Goal: Information Seeking & Learning: Learn about a topic

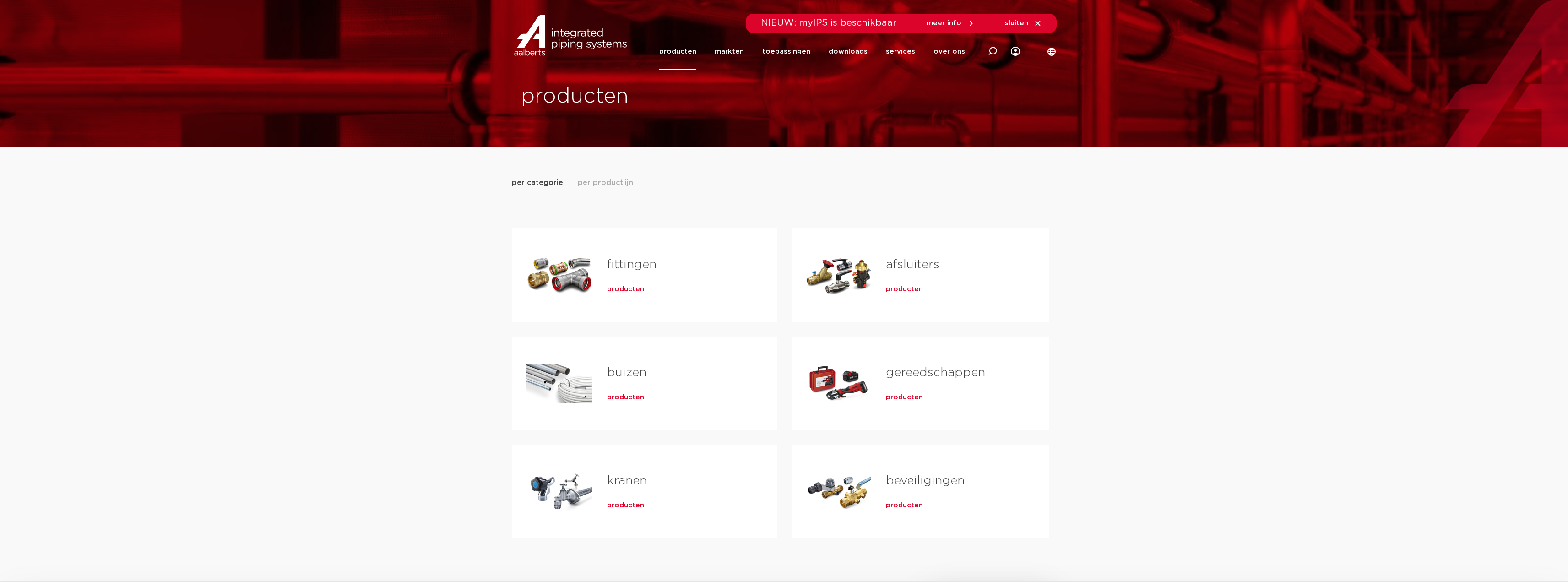
click at [636, 268] on link "fittingen" at bounding box center [631, 265] width 49 height 12
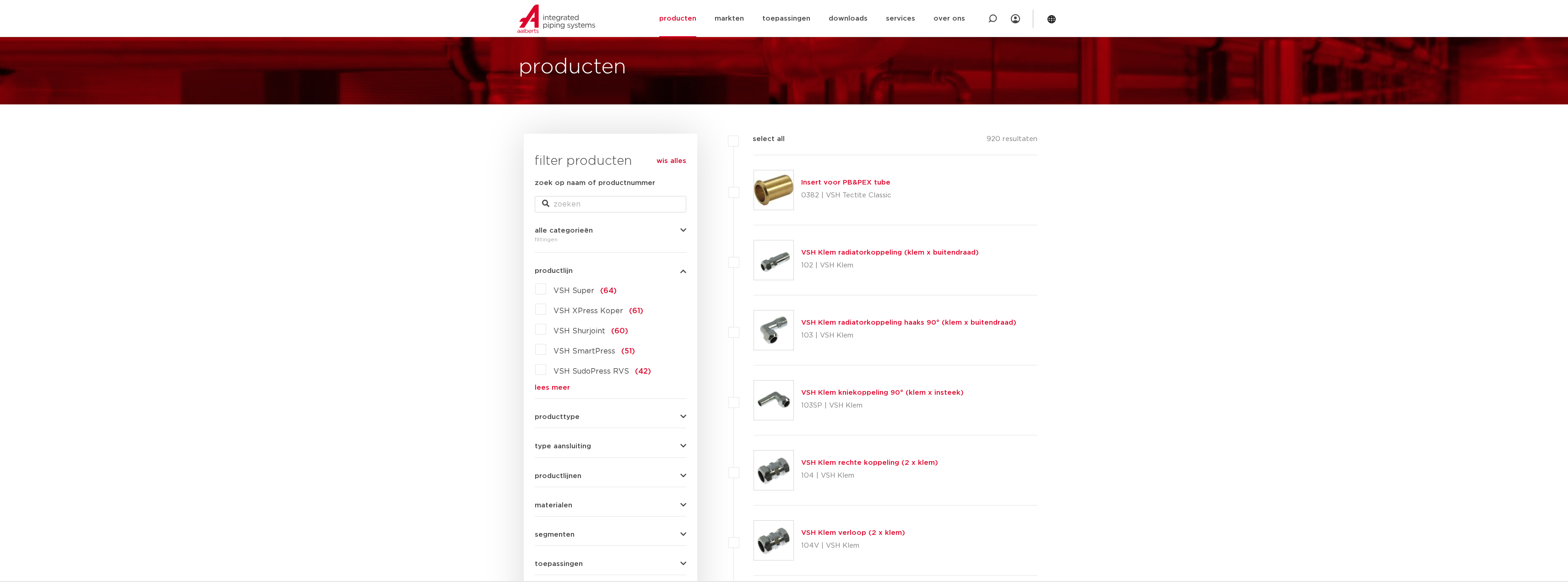
scroll to position [138, 0]
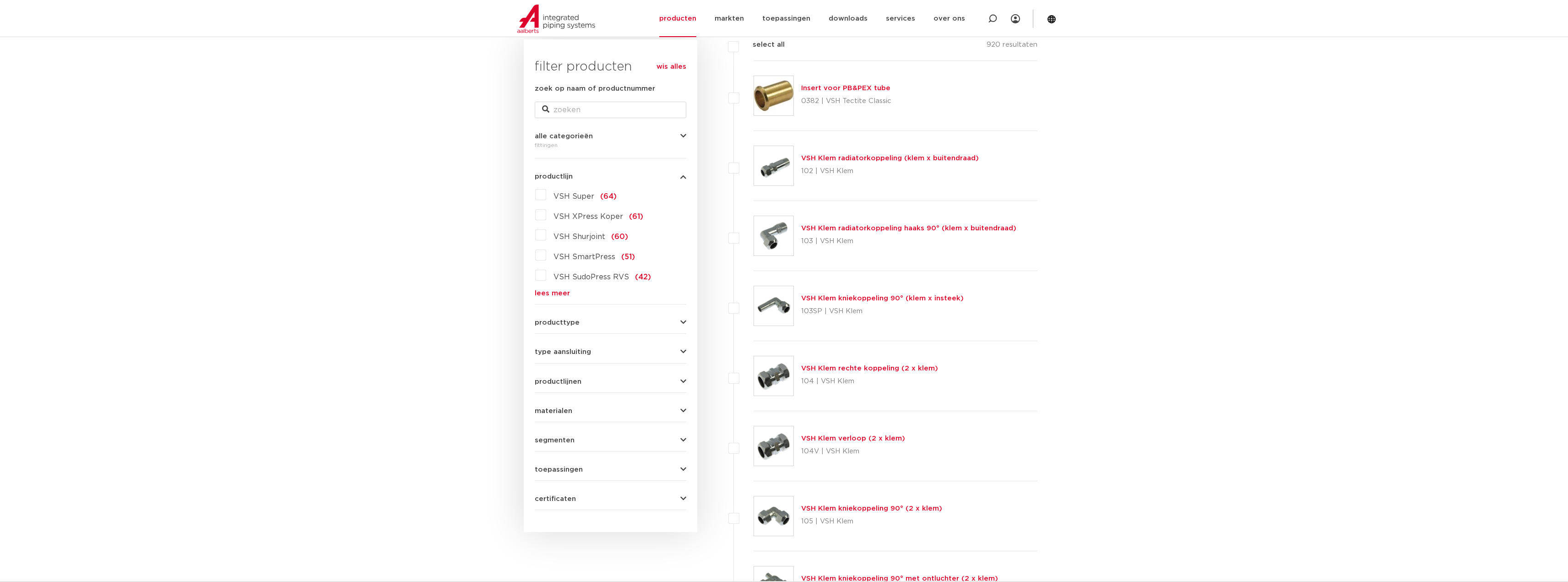
click at [682, 352] on icon "button" at bounding box center [684, 351] width 6 height 7
drag, startPoint x: 577, startPoint y: 415, endPoint x: 548, endPoint y: 418, distance: 29.2
click at [572, 415] on span "Rp - binnendraad cilindrisch (BSPT)" at bounding box center [619, 413] width 132 height 7
click at [546, 411] on label "Rp - binnendraad cilindrisch (BSPT) (117)" at bounding box center [616, 416] width 140 height 26
click at [0, 0] on input "Rp - binnendraad cilindrisch (BSPT) (117)" at bounding box center [0, 0] width 0 height 0
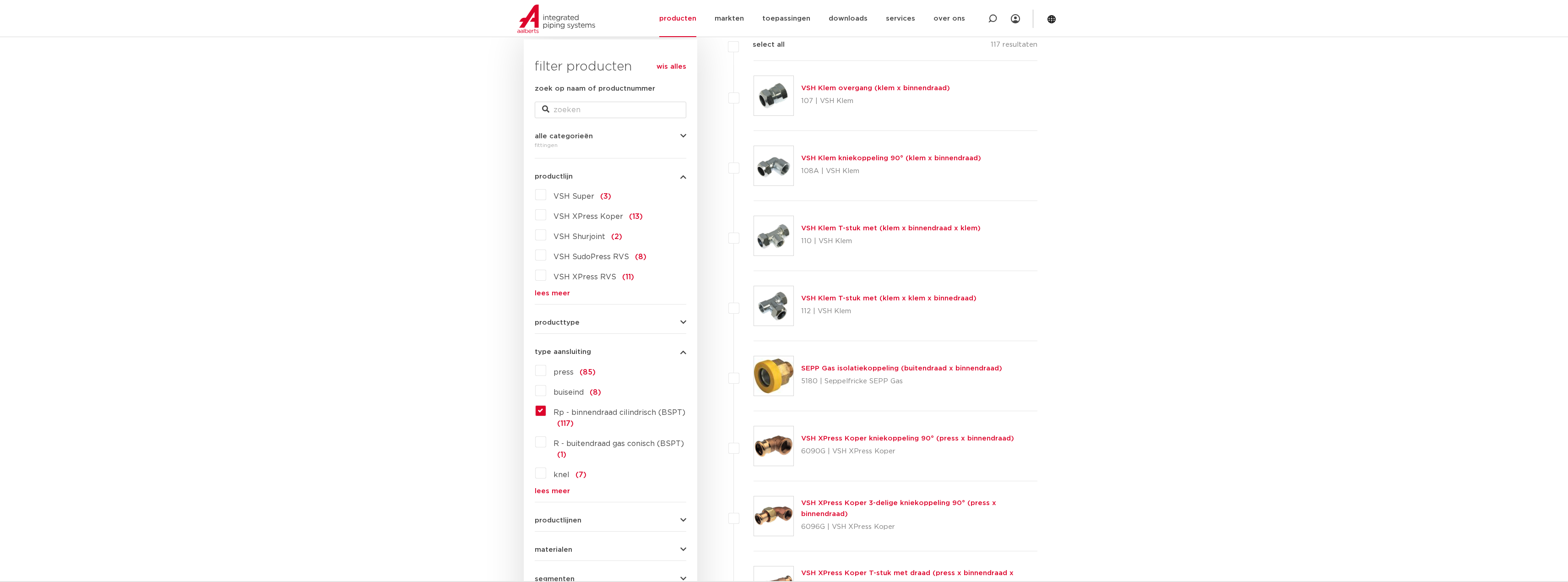
click at [681, 323] on icon "button" at bounding box center [684, 322] width 6 height 7
click at [546, 342] on label "demontabel (6)" at bounding box center [581, 341] width 69 height 15
click at [0, 0] on input "demontabel (6)" at bounding box center [0, 0] width 0 height 0
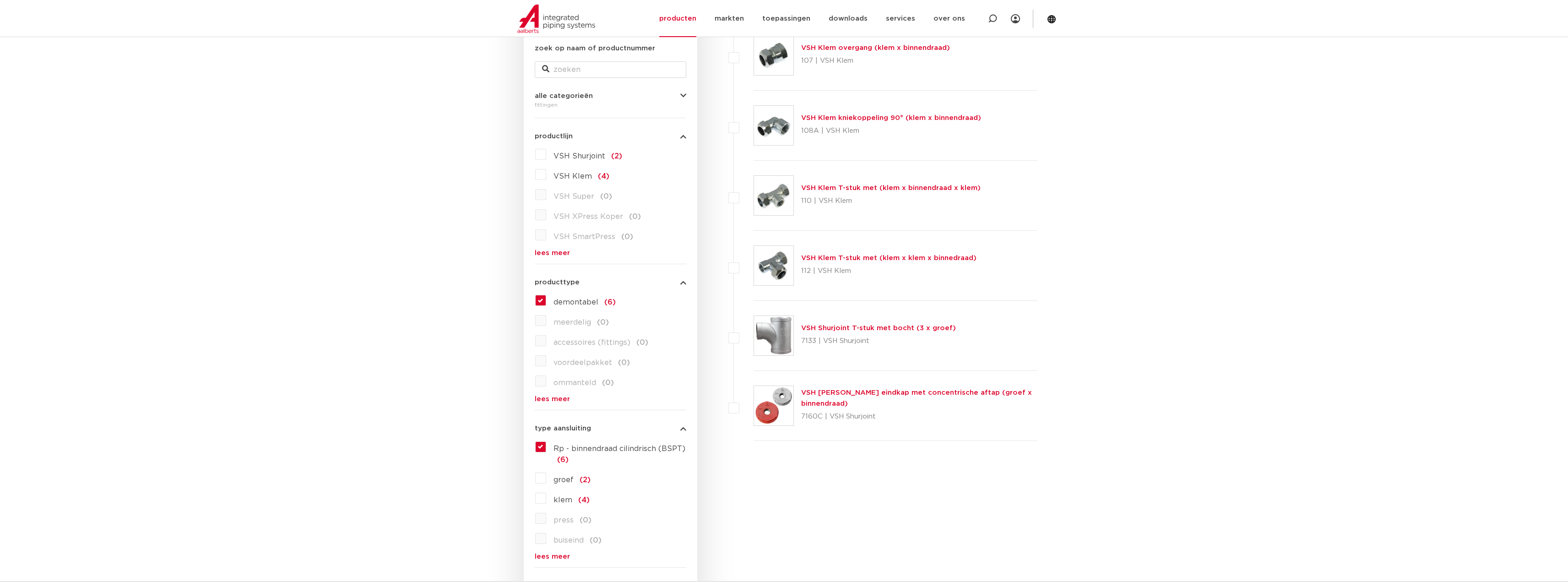
scroll to position [320, 0]
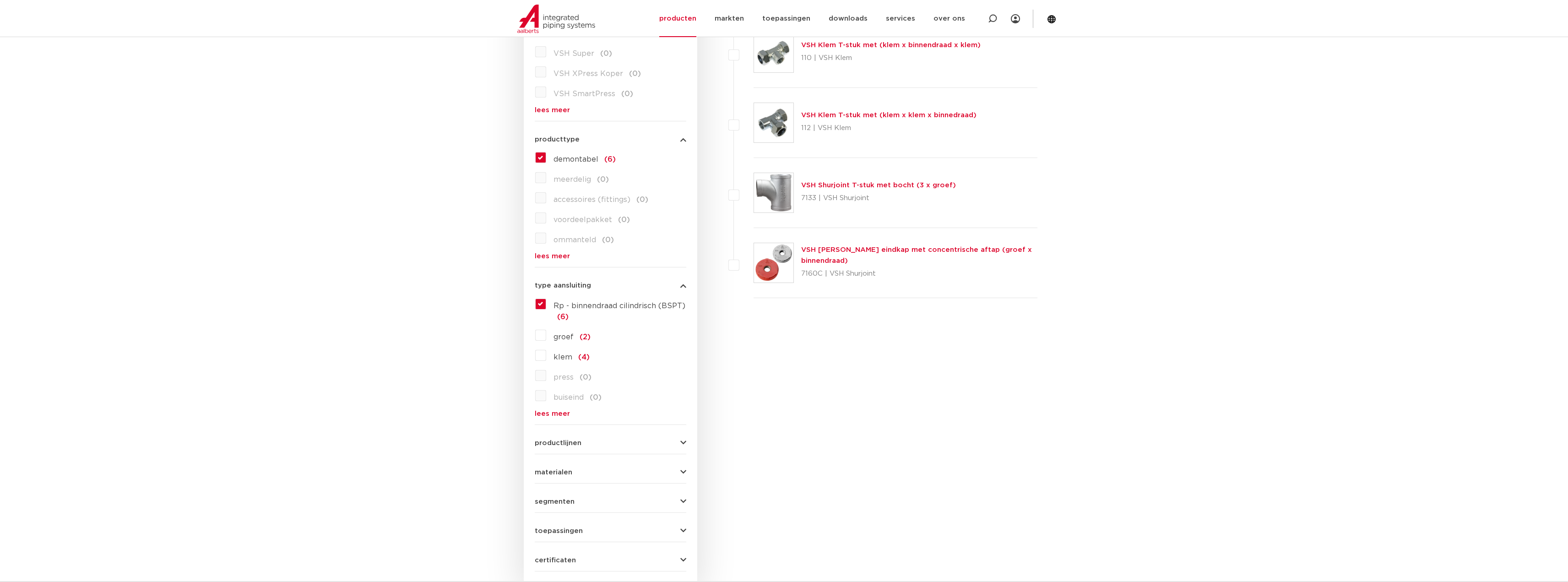
click at [546, 304] on label "Rp - binnendraad cilindrisch (BSPT) (6)" at bounding box center [616, 309] width 140 height 26
click at [0, 0] on input "Rp - binnendraad cilindrisch (BSPT) (6)" at bounding box center [0, 0] width 0 height 0
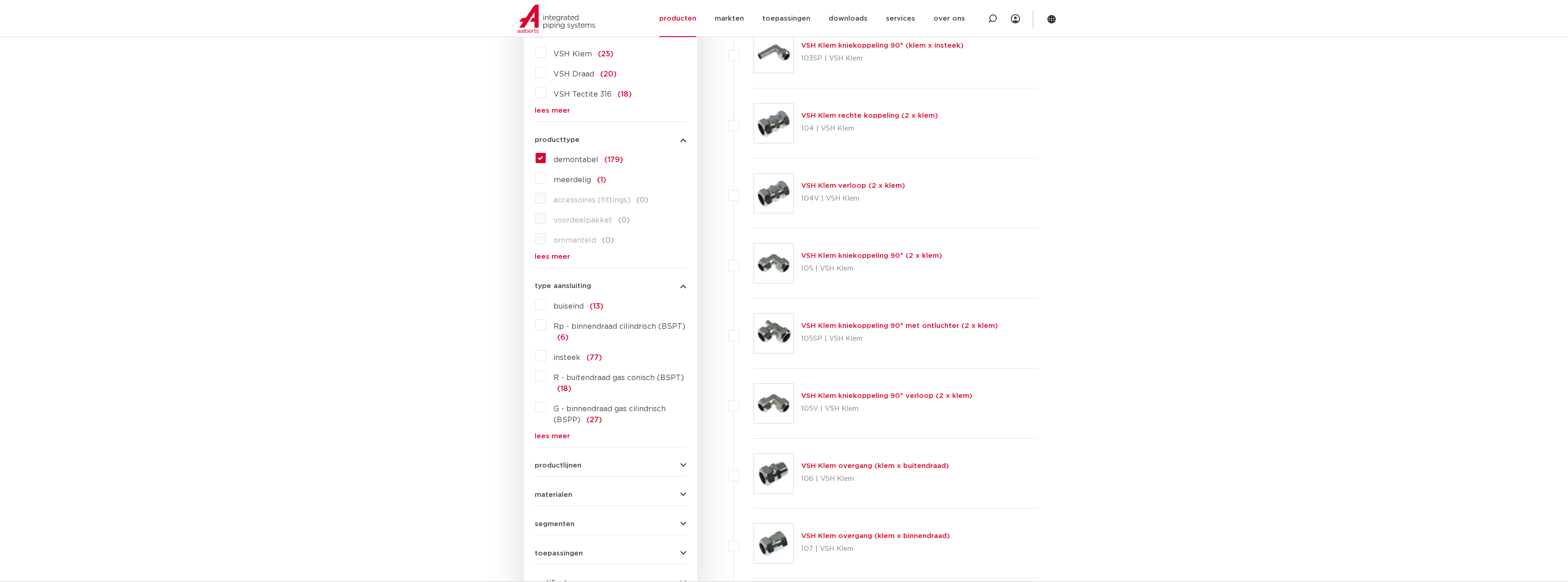
scroll to position [320, 0]
click at [546, 379] on label "R - buitendraad gas conisch (BSPT) (18)" at bounding box center [616, 381] width 140 height 26
click at [0, 0] on input "R - buitendraad gas conisch (BSPT) (18)" at bounding box center [0, 0] width 0 height 0
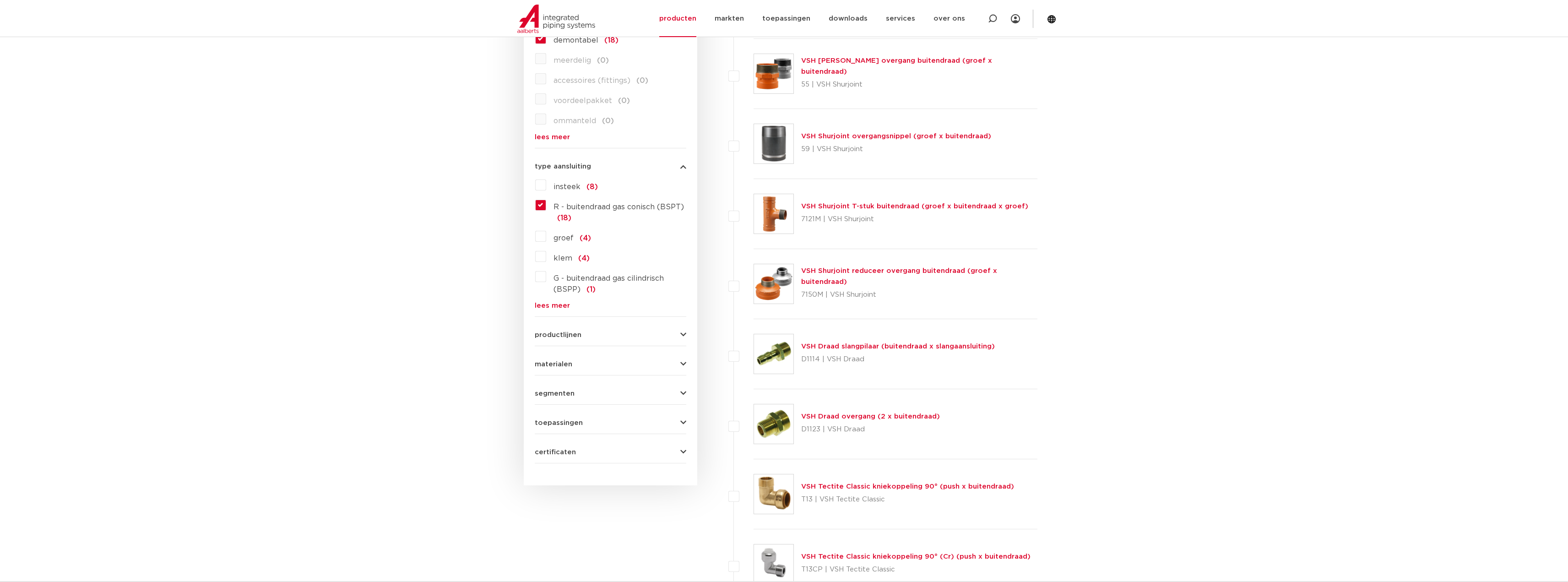
scroll to position [412, 0]
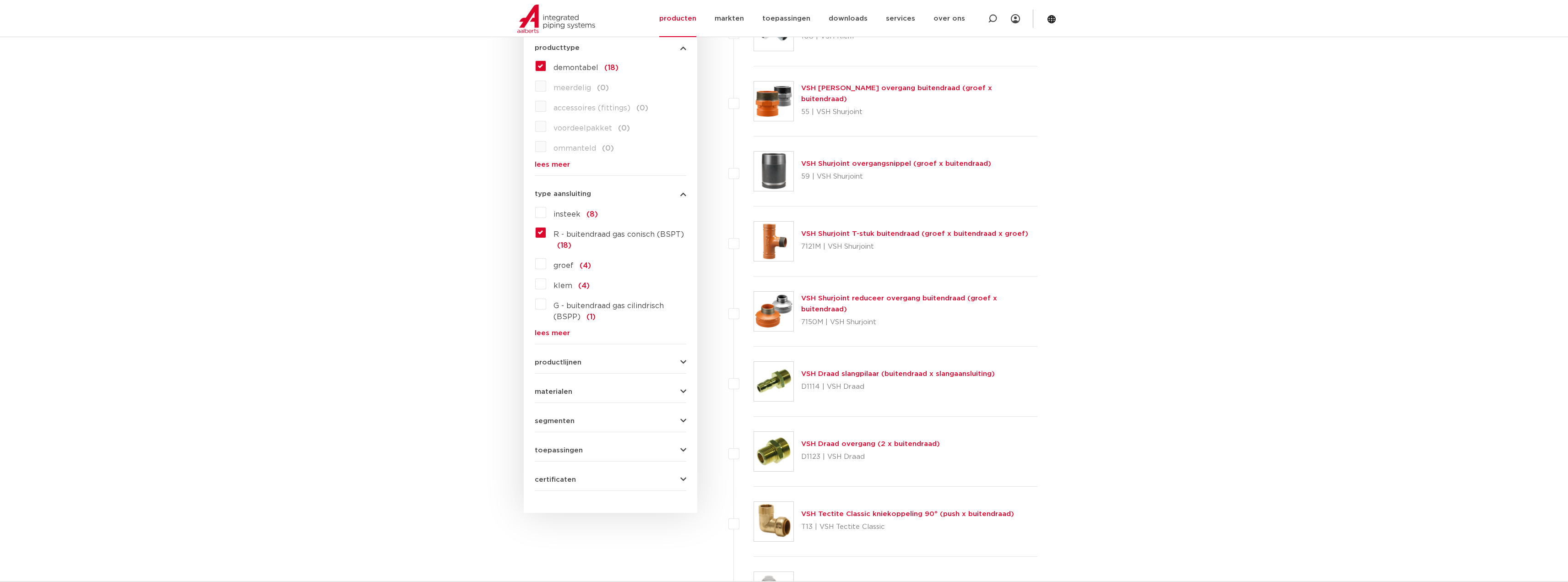
click at [682, 365] on icon "button" at bounding box center [684, 362] width 6 height 7
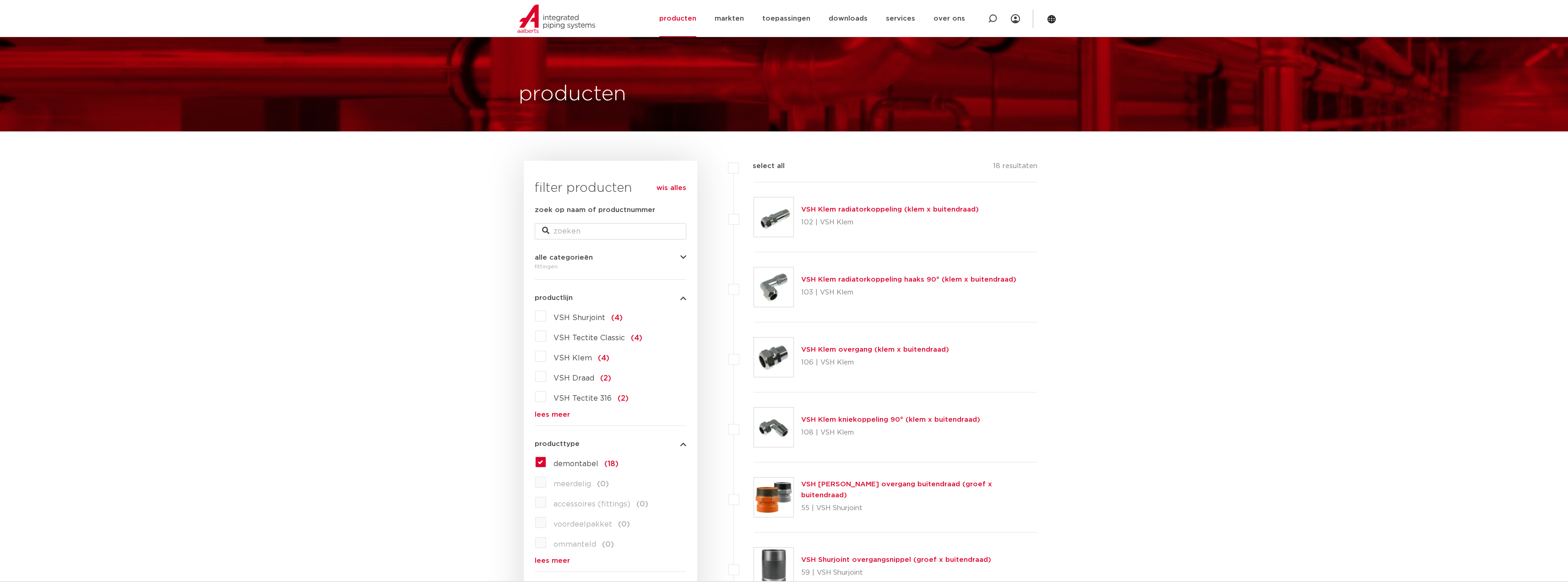
scroll to position [0, 0]
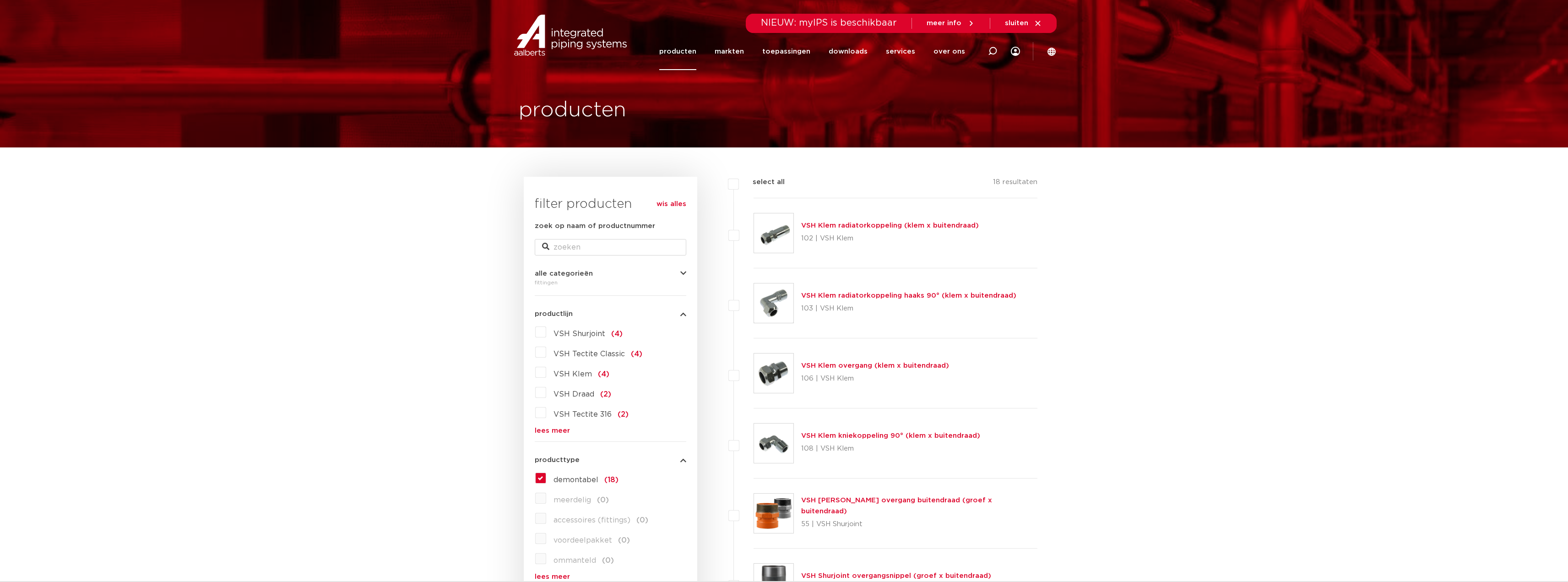
click at [548, 431] on link "lees meer" at bounding box center [610, 430] width 152 height 7
click at [679, 206] on link "wis alles" at bounding box center [671, 204] width 30 height 11
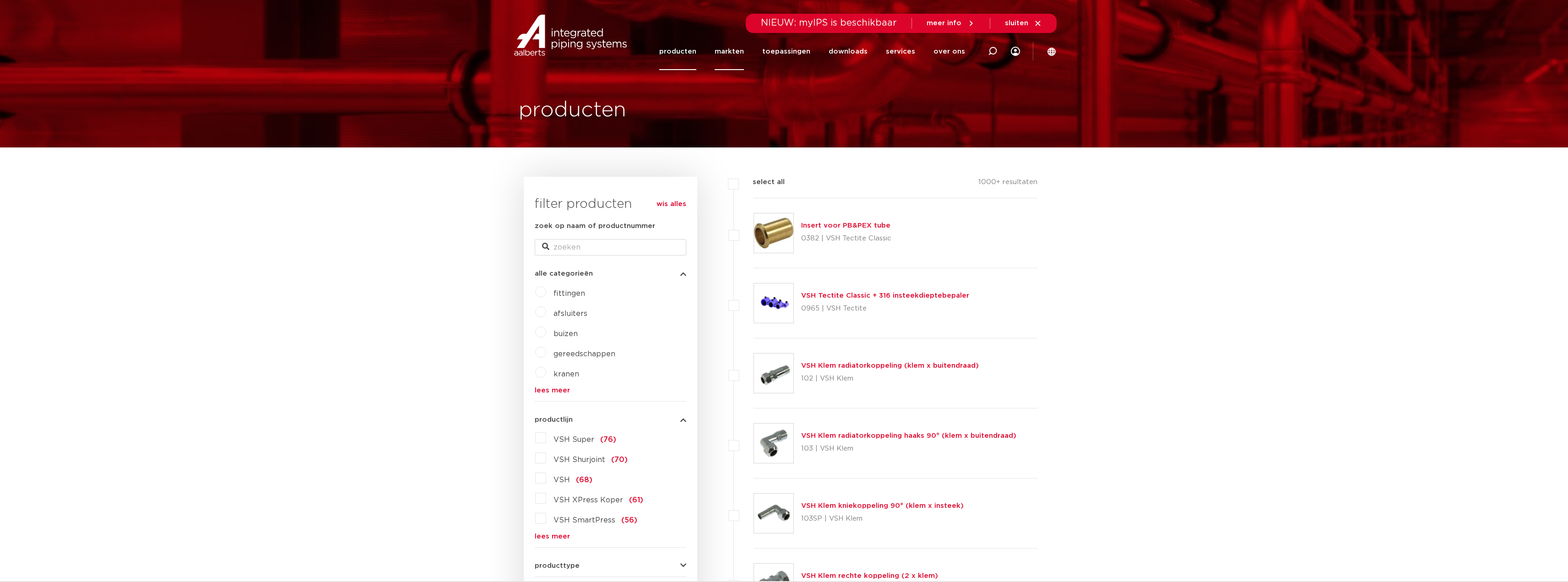
click at [730, 49] on link "markten" at bounding box center [729, 51] width 29 height 37
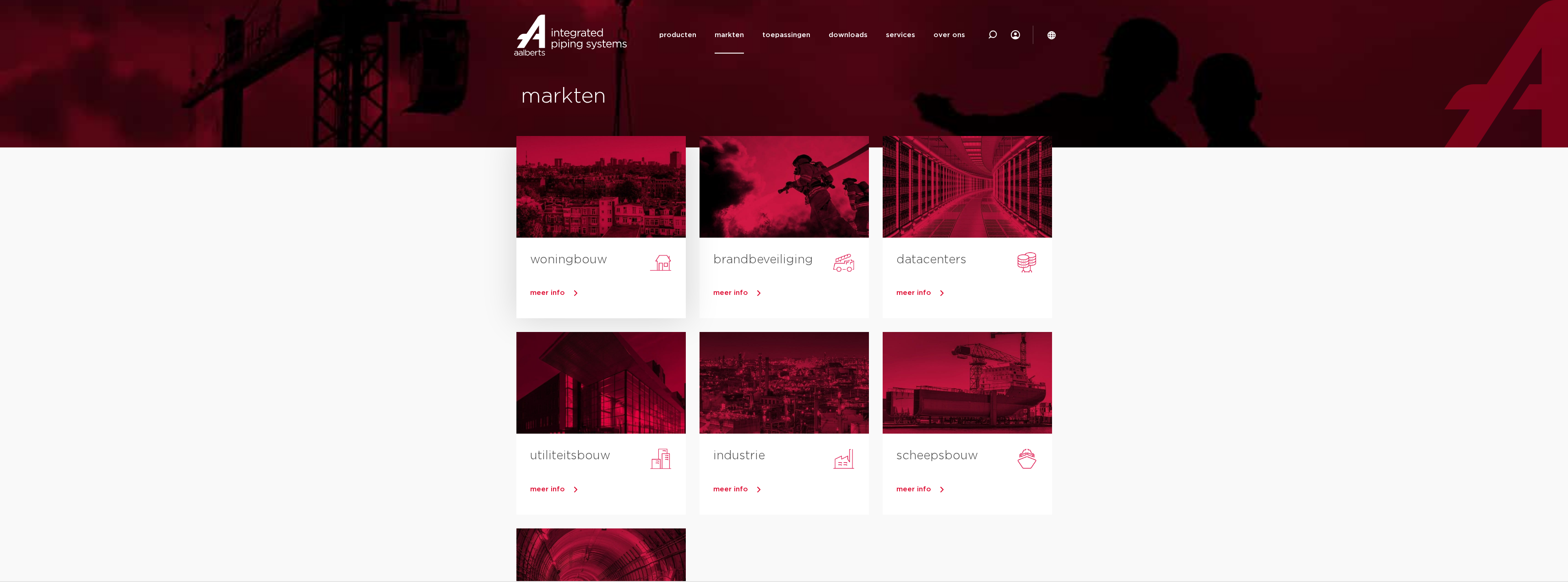
click at [598, 187] on div at bounding box center [601, 186] width 169 height 102
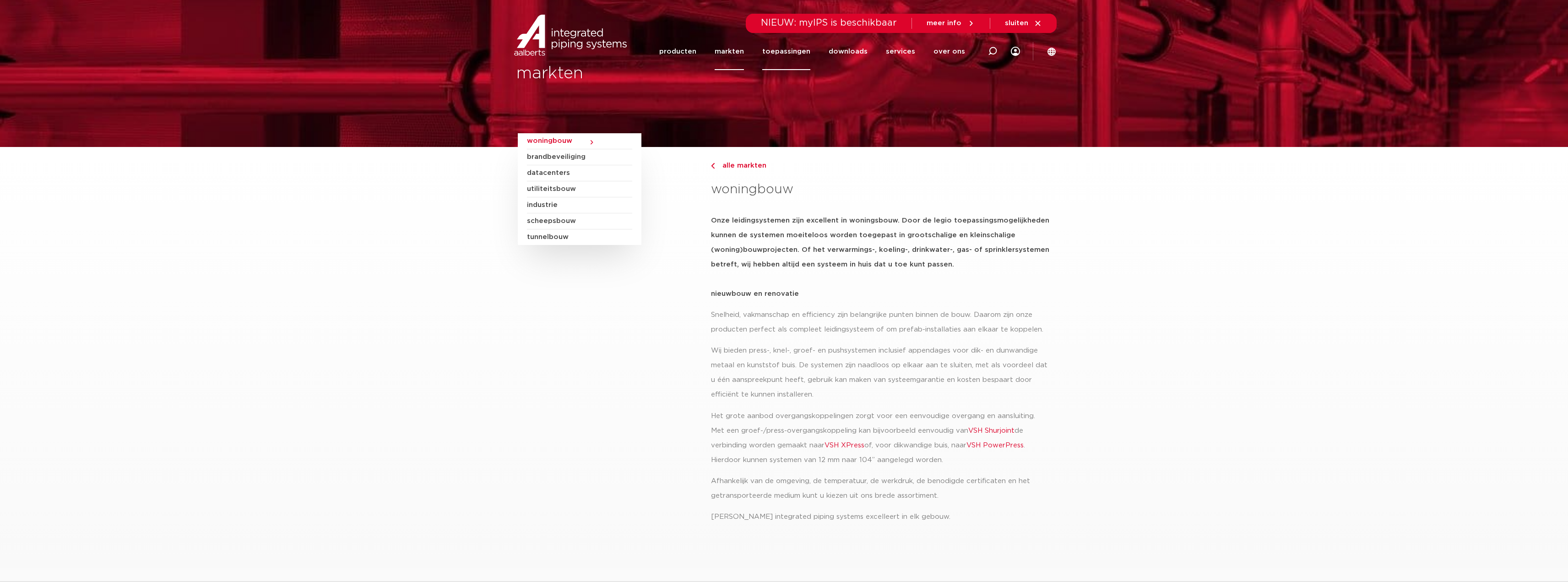
click at [797, 52] on link "toepassingen" at bounding box center [786, 51] width 48 height 37
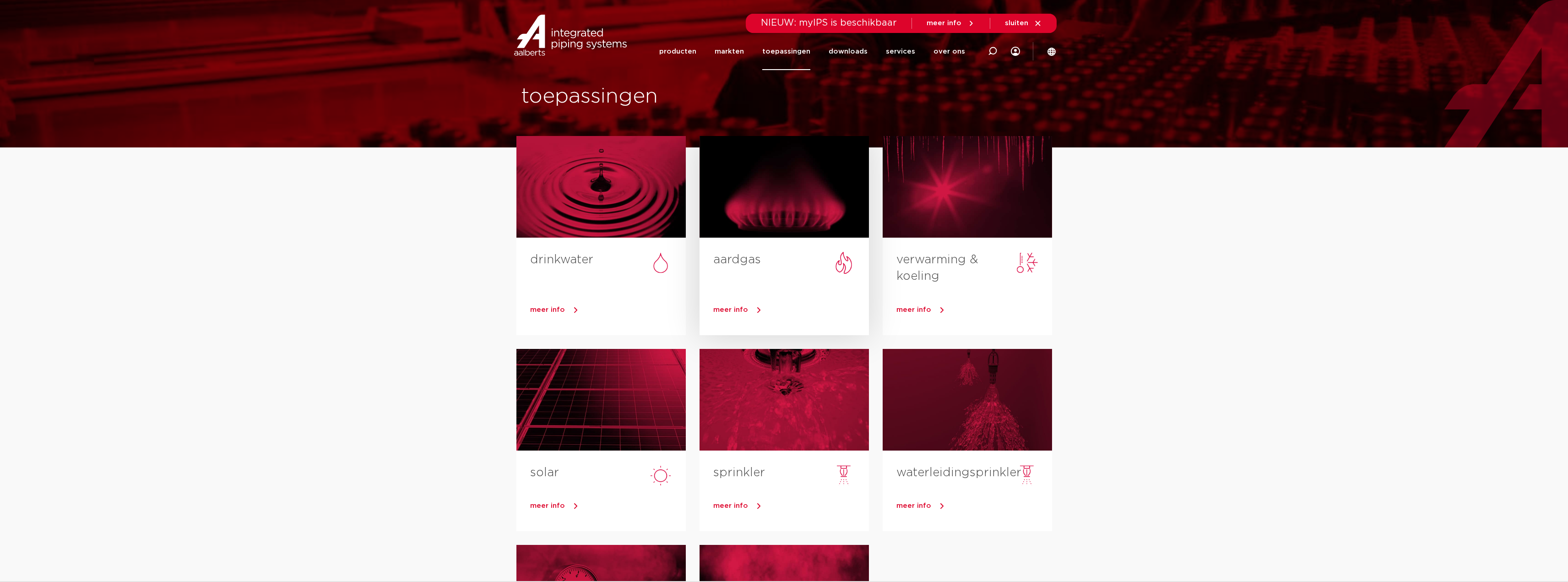
click at [780, 261] on h3 "aardgas" at bounding box center [791, 262] width 156 height 21
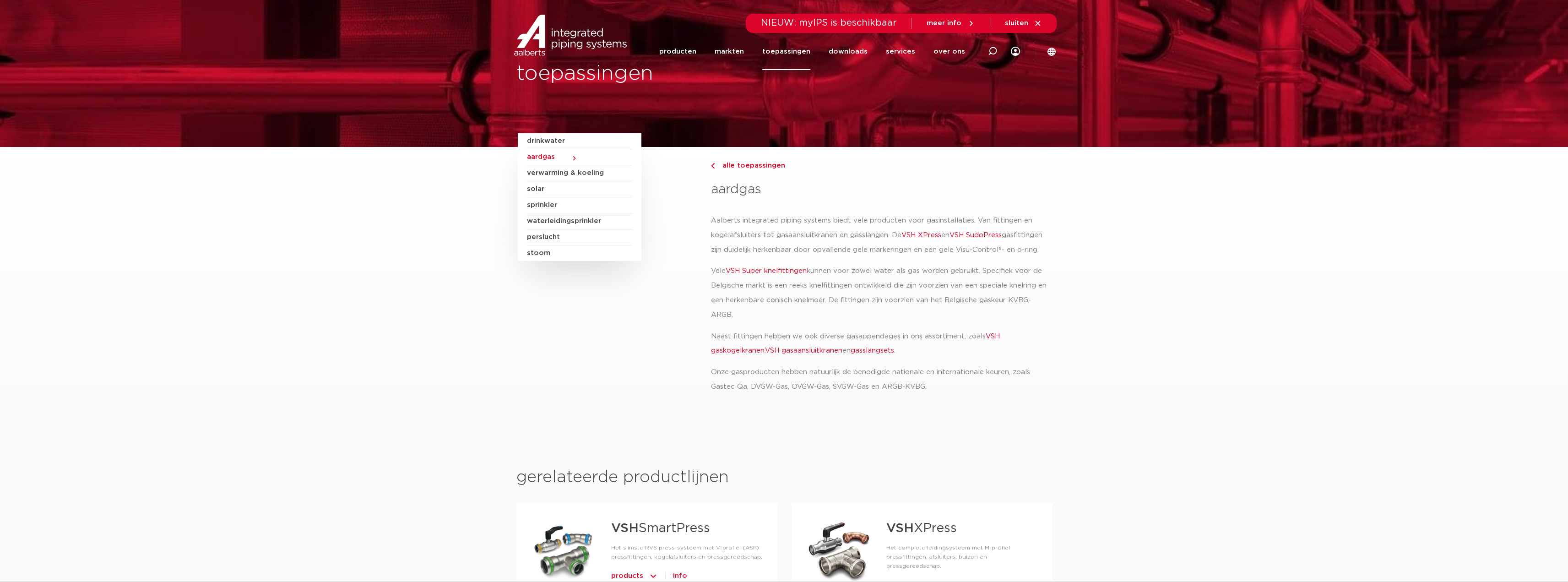
click at [742, 350] on link "VSH gaskogelkranen" at bounding box center [855, 343] width 289 height 21
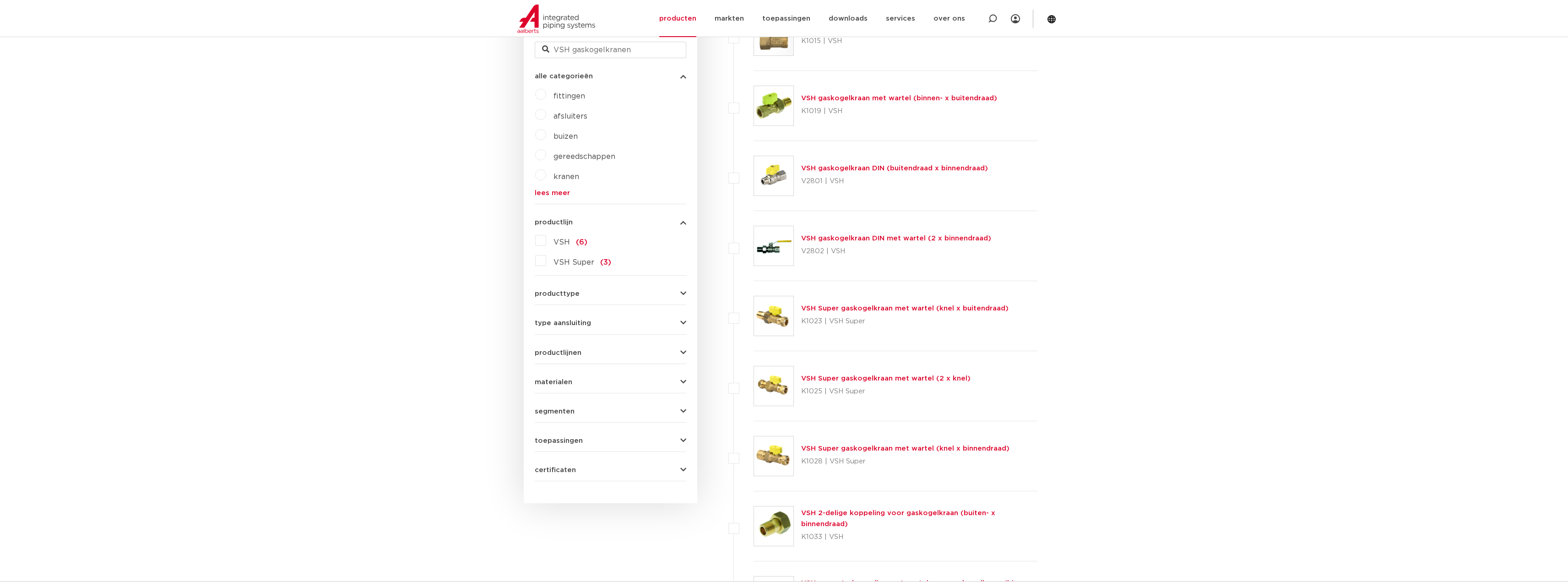
scroll to position [229, 0]
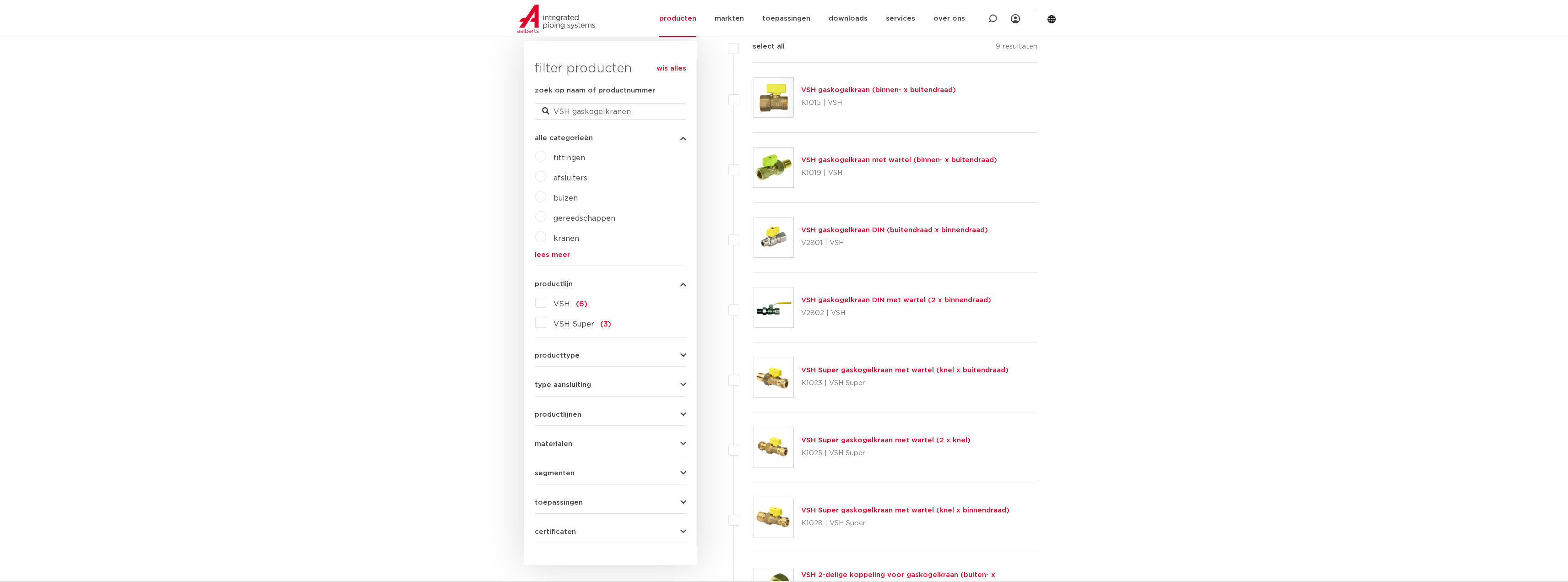
click at [845, 229] on link "VSH gaskogelkraan DIN (buitendraad x binnendraad)" at bounding box center [894, 230] width 187 height 7
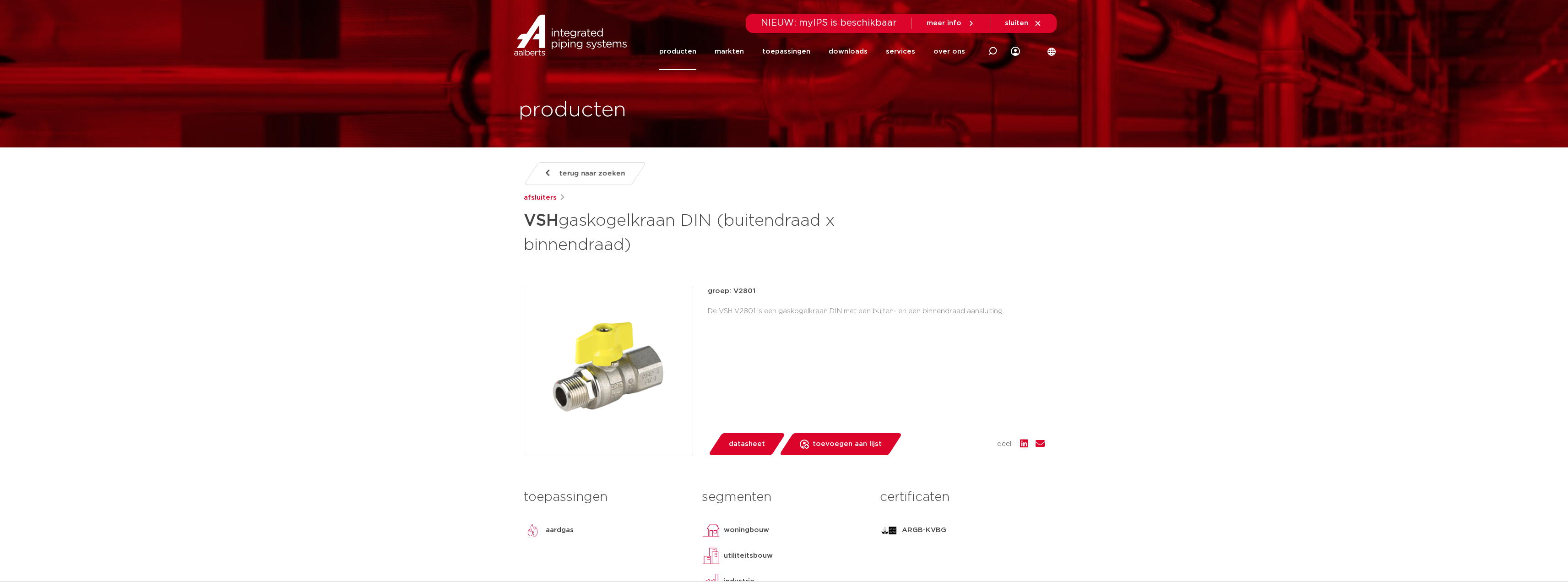
click at [745, 443] on span "datasheet" at bounding box center [746, 444] width 36 height 15
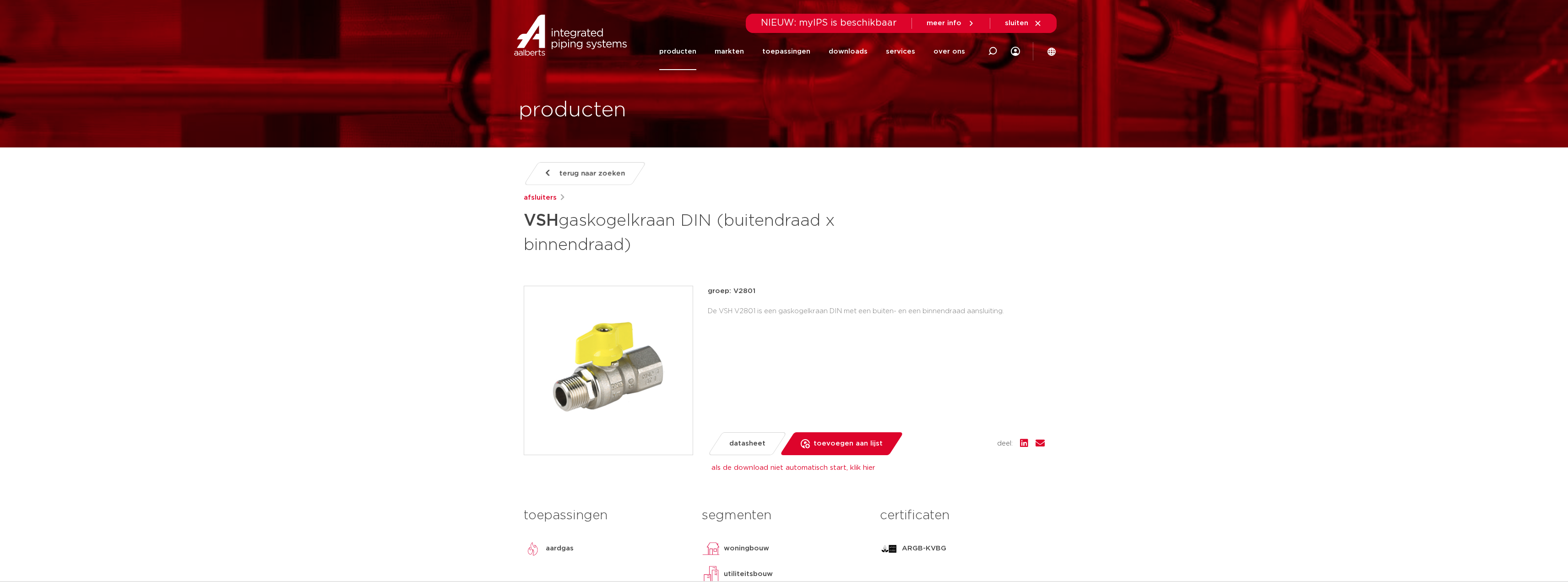
click at [591, 173] on span "terug naar zoeken" at bounding box center [592, 174] width 66 height 15
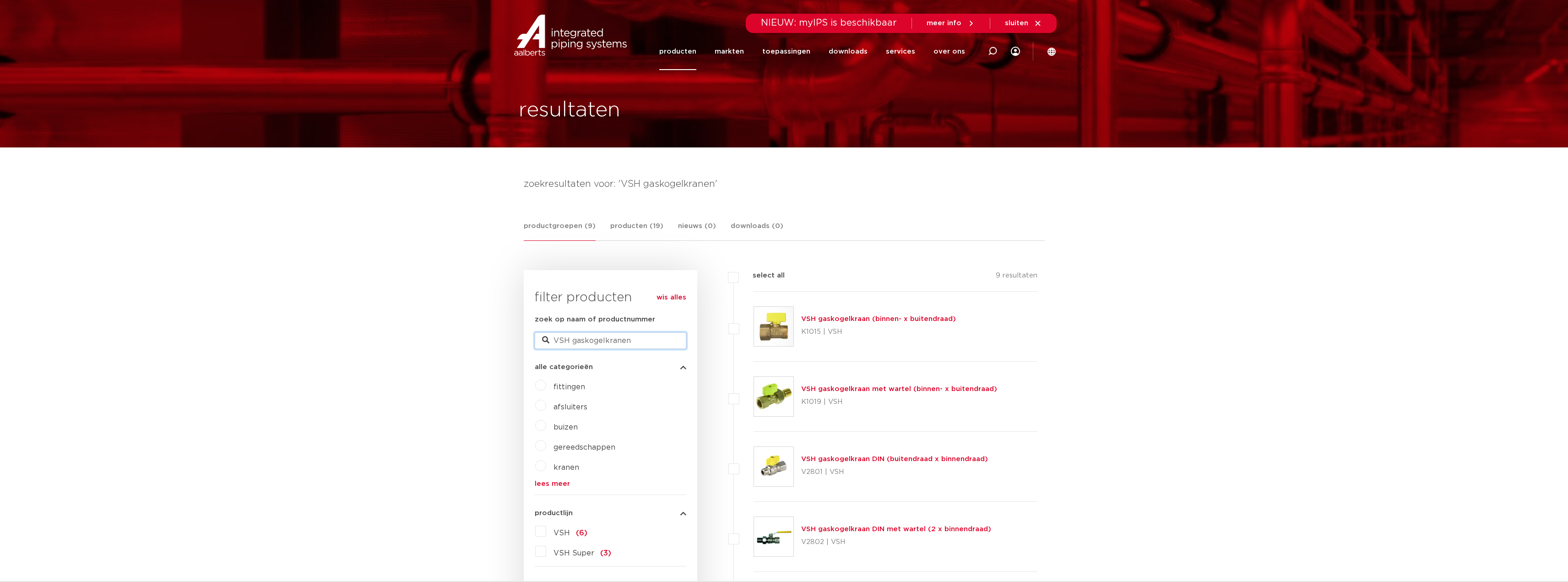
click at [642, 335] on input "VSH gaskogelkranen" at bounding box center [610, 340] width 152 height 16
drag, startPoint x: 642, startPoint y: 335, endPoint x: 402, endPoint y: 358, distance: 241.1
type input "knie"
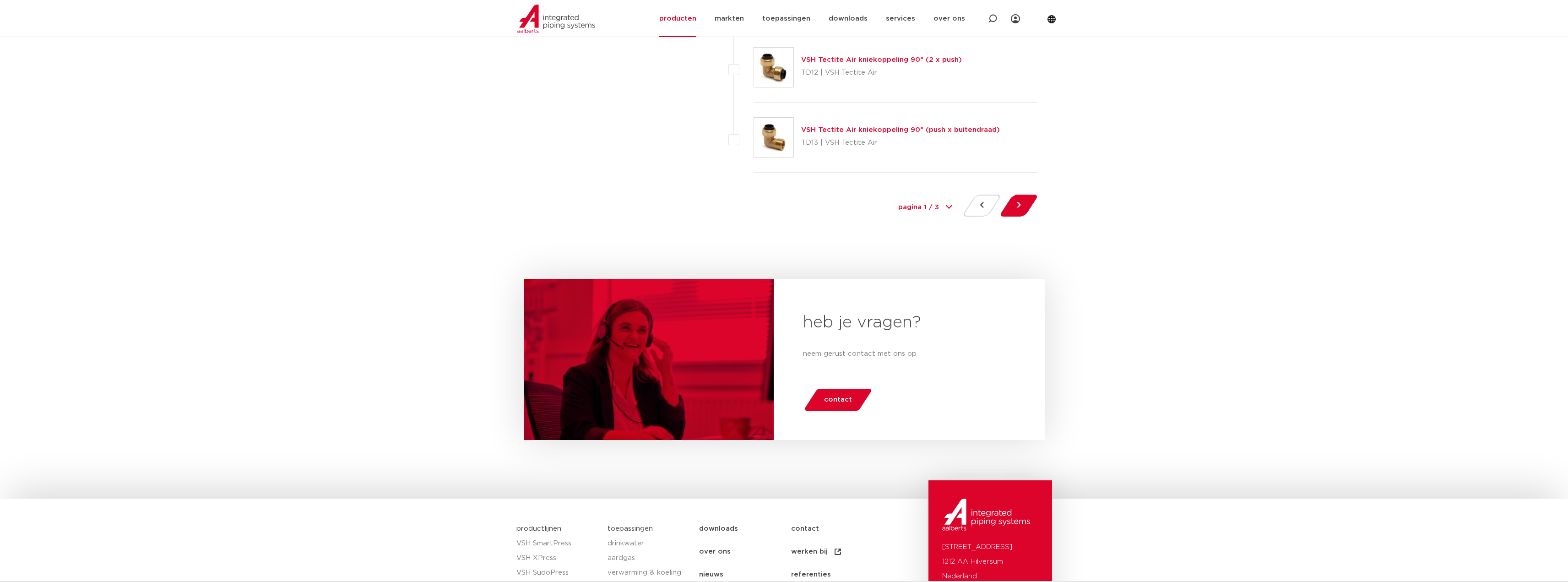
scroll to position [4350, 0]
